Goal: Find specific page/section: Find specific page/section

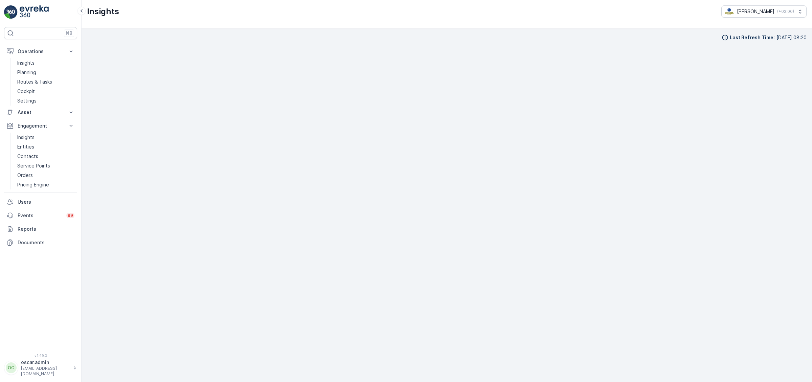
scroll to position [9, 0]
click at [36, 85] on p "Routes & Tasks" at bounding box center [34, 81] width 35 height 7
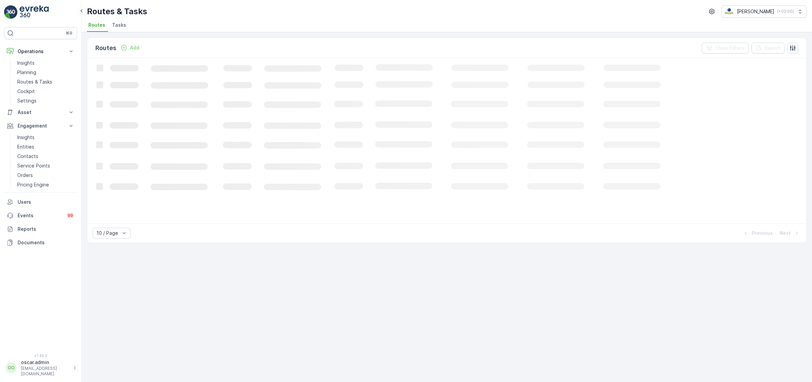
click at [117, 25] on span "Tasks" at bounding box center [119, 25] width 14 height 7
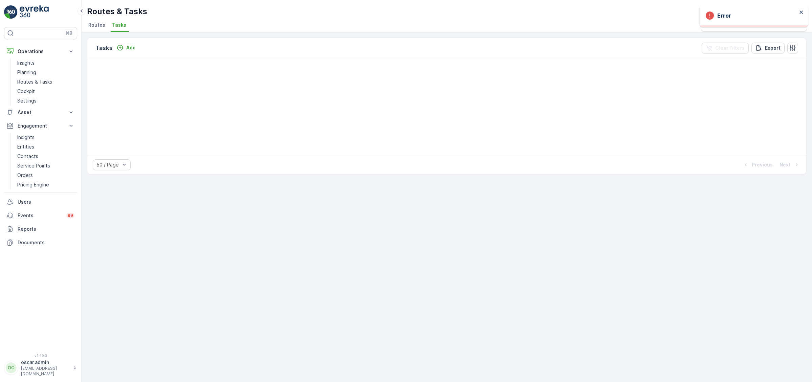
click at [628, 103] on div at bounding box center [446, 106] width 719 height 97
click at [118, 25] on span "Tasks" at bounding box center [119, 25] width 14 height 7
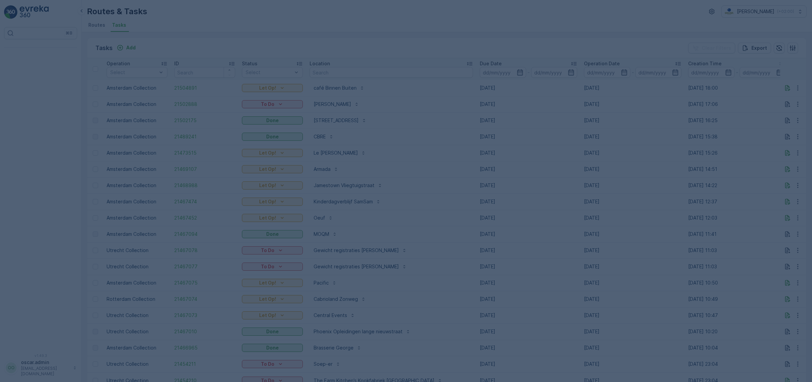
click at [329, 72] on div at bounding box center [406, 191] width 812 height 382
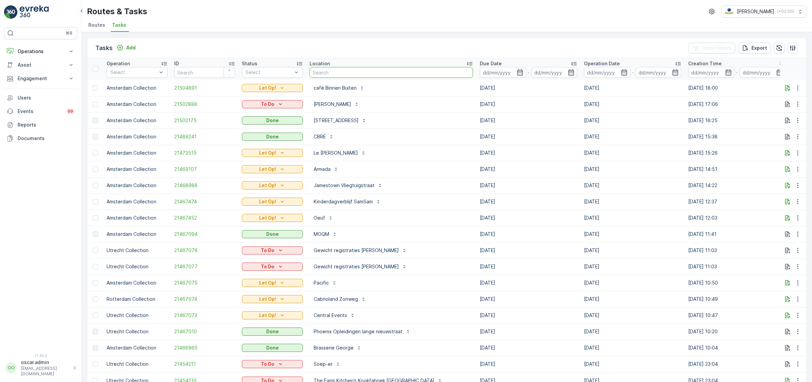
click at [329, 72] on input "text" at bounding box center [390, 72] width 163 height 11
type input "bella"
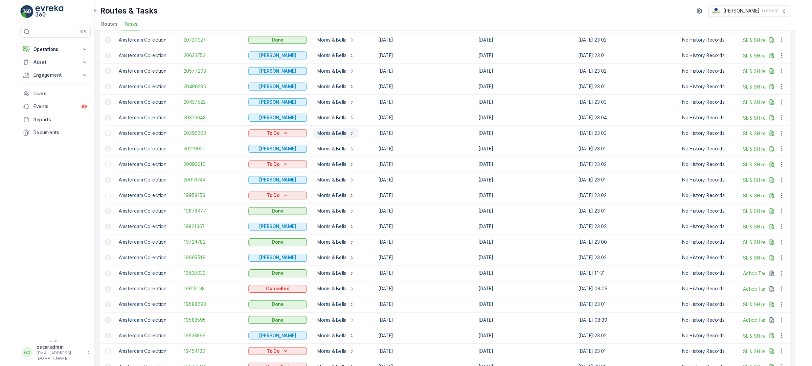
scroll to position [243, 0]
